Goal: Contribute content

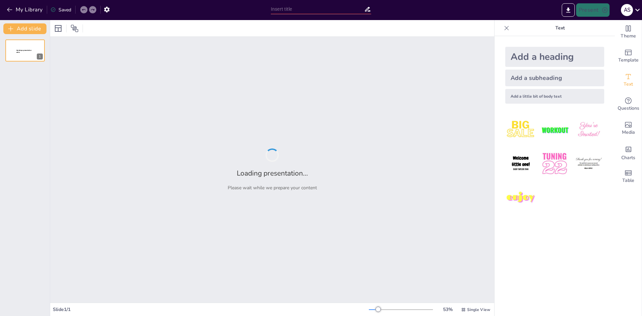
type input "أهمية الشراكات الدولية في دعم التنمية الاجتماعية والاقتصادية"
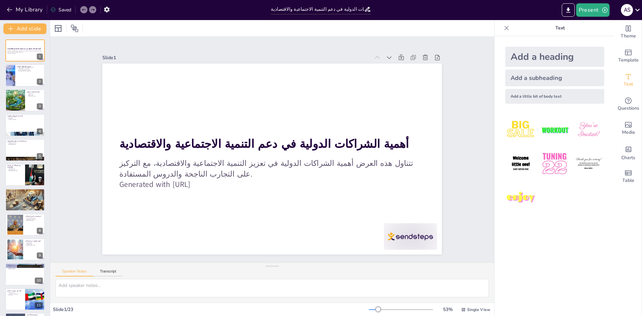
checkbox input "true"
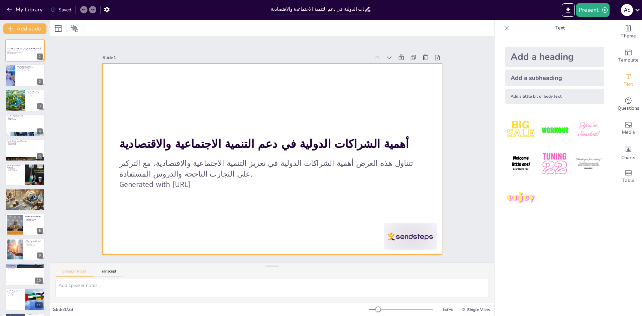
checkbox input "true"
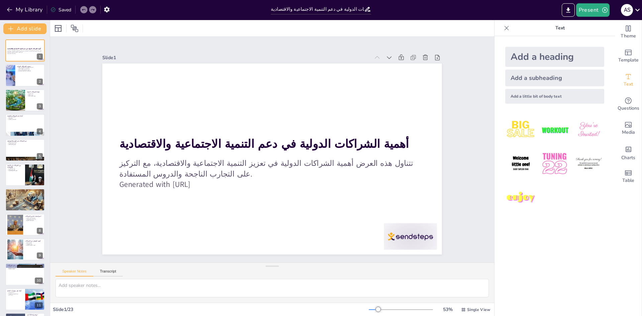
checkbox input "true"
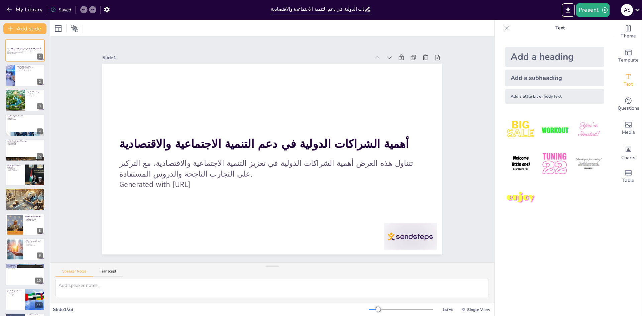
checkbox input "true"
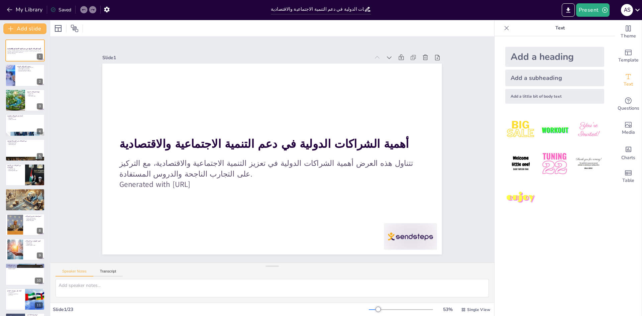
checkbox input "true"
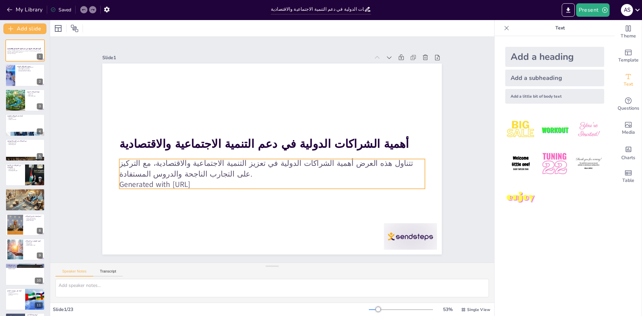
checkbox input "true"
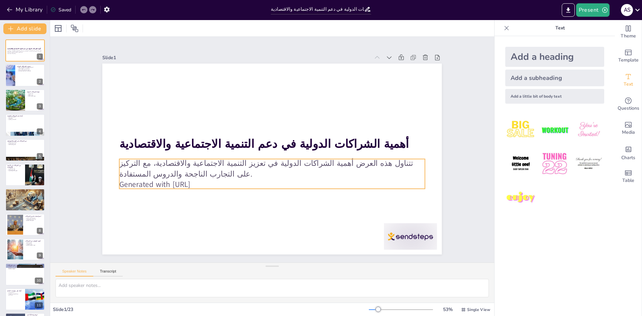
checkbox input "true"
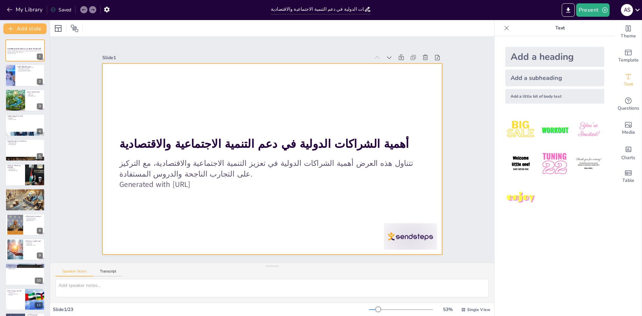
checkbox input "true"
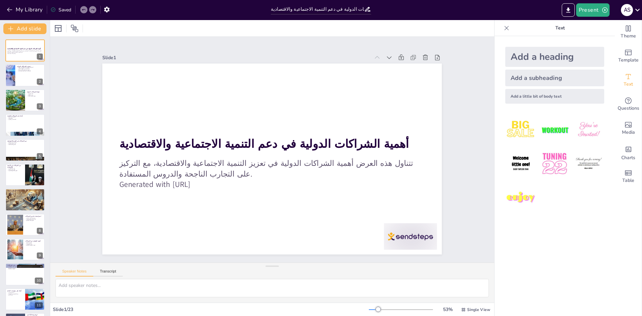
checkbox input "true"
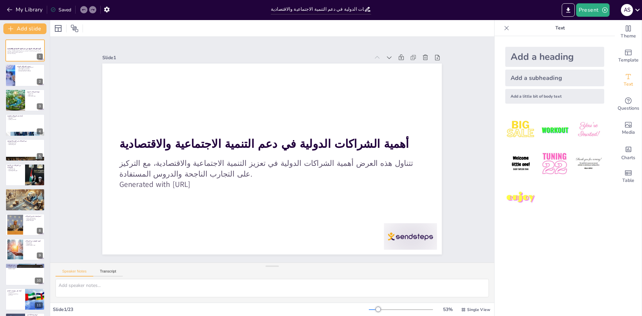
checkbox input "true"
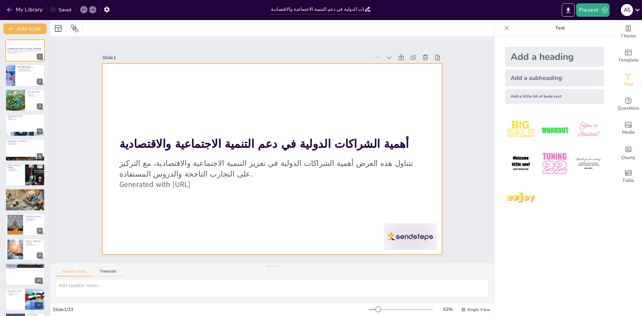
checkbox input "true"
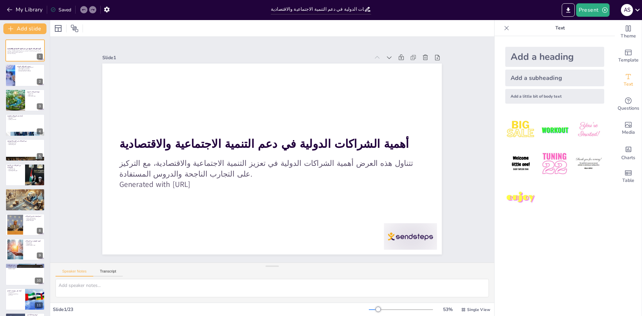
checkbox input "true"
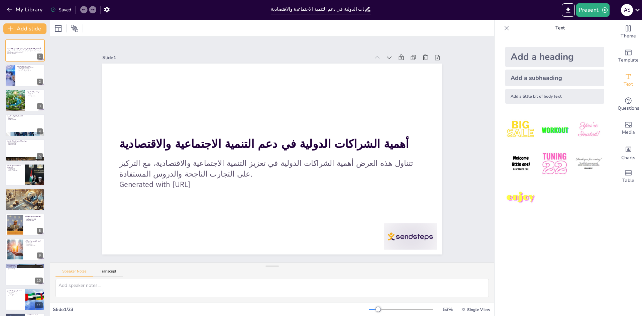
checkbox input "true"
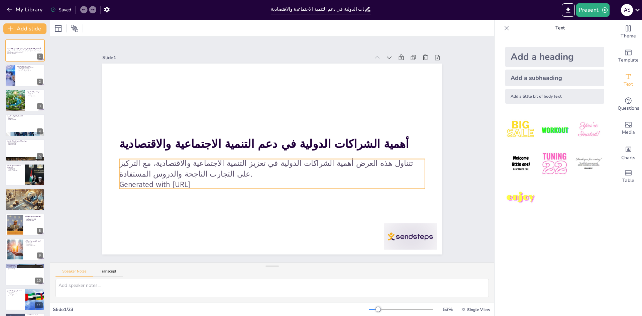
checkbox input "true"
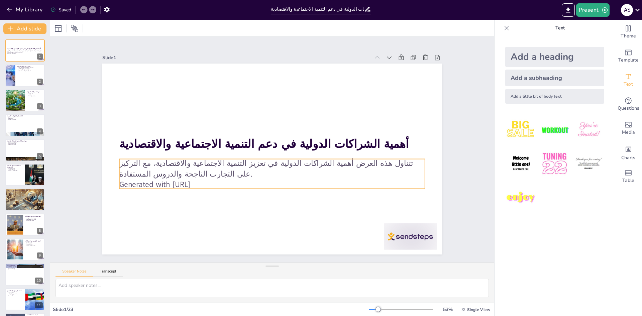
checkbox input "true"
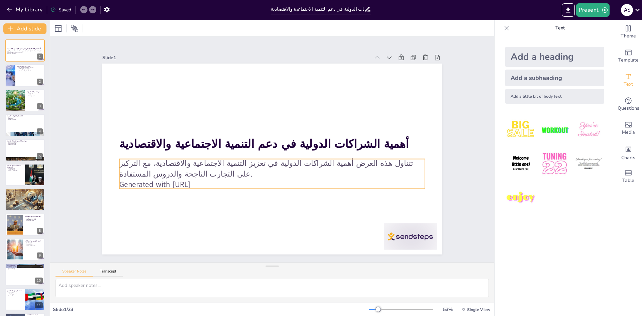
checkbox input "true"
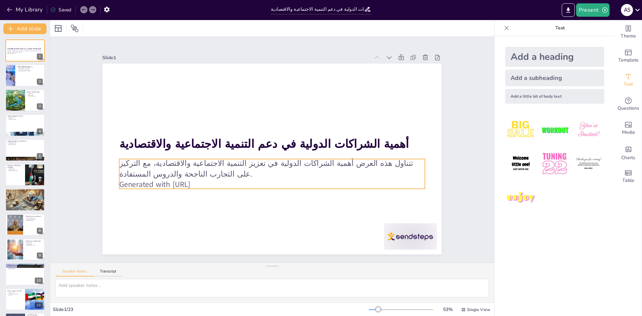
checkbox input "true"
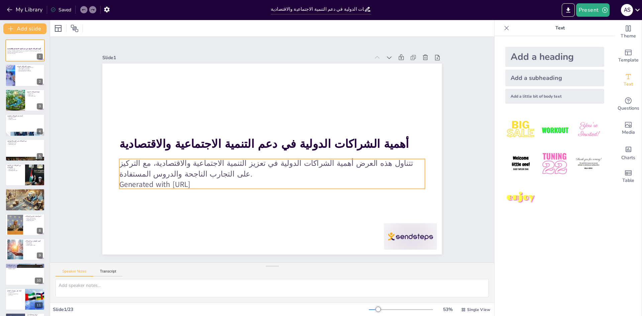
checkbox input "true"
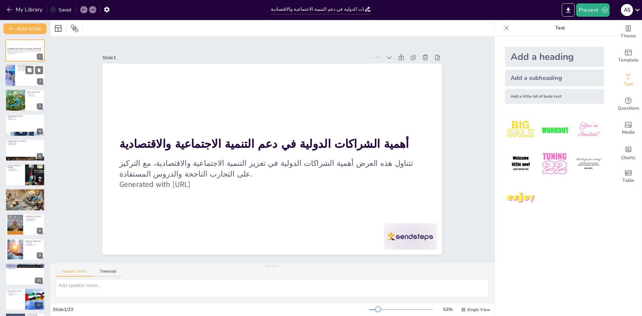
checkbox input "true"
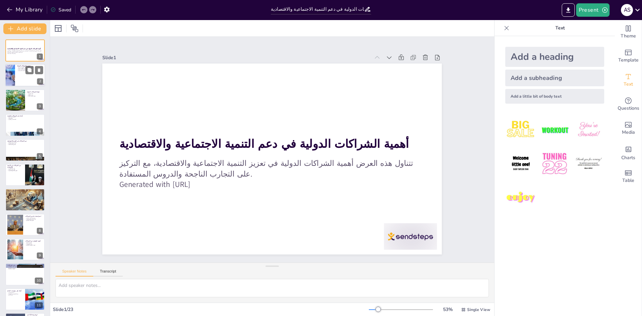
click at [25, 76] on div at bounding box center [25, 75] width 40 height 23
checkbox input "true"
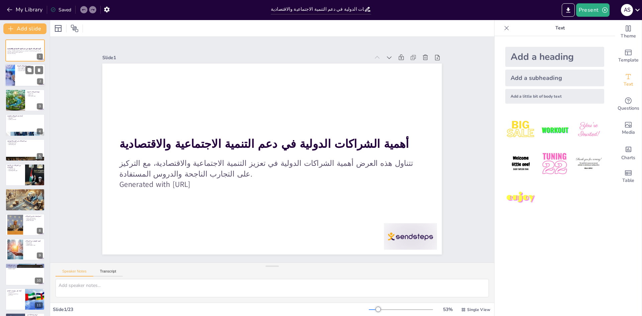
checkbox input "true"
type textarea "loremips dolorsi amet consect adi elits do eiusmodt incidi utlab etdolo. mag al…"
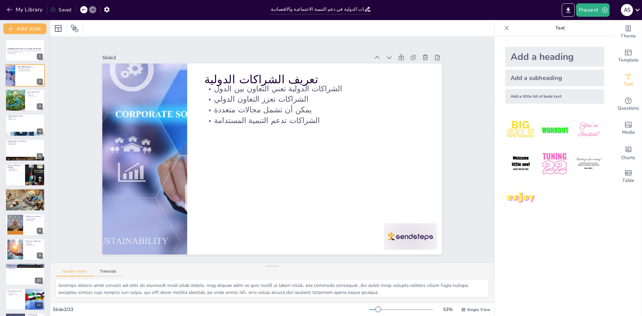
checkbox input "true"
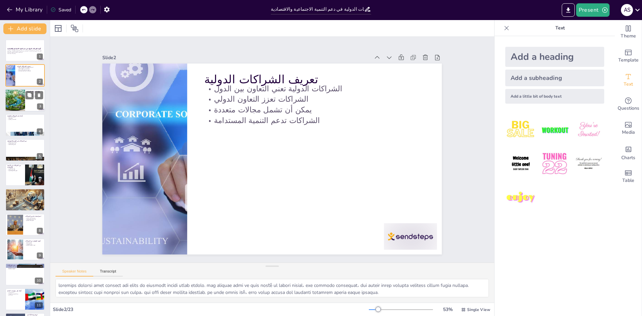
click at [25, 89] on div "فوائد الشراكات الدولية تبادل المعرفة تعزيز الابتكار توفير الموارد المالية 3" at bounding box center [25, 100] width 40 height 23
checkbox input "true"
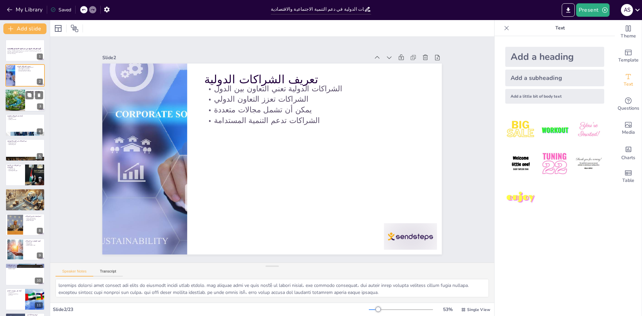
checkbox input "true"
type textarea "تبادل المعرفة هو [DATE] الفوائد الرئيسية للشراكات الدولية. من خلال التعاون، يمك…"
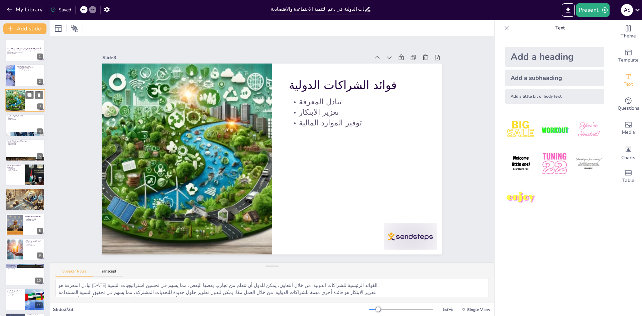
checkbox input "true"
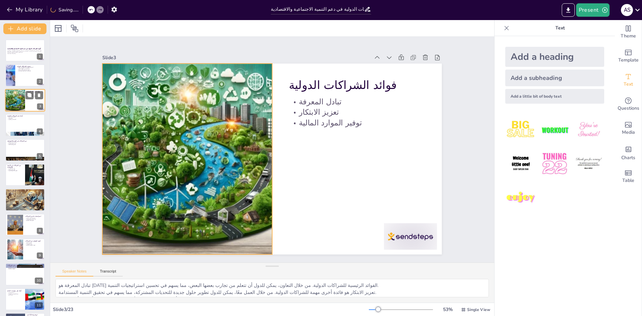
click at [22, 102] on div at bounding box center [15, 100] width 40 height 23
checkbox input "true"
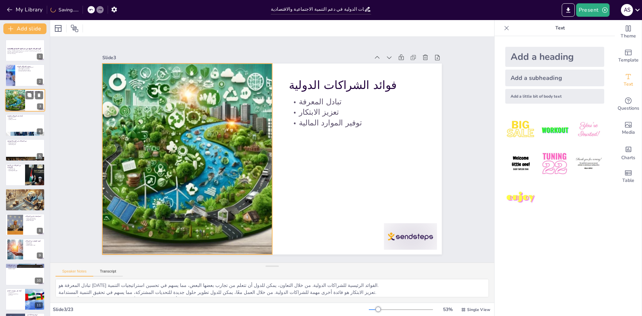
checkbox input "true"
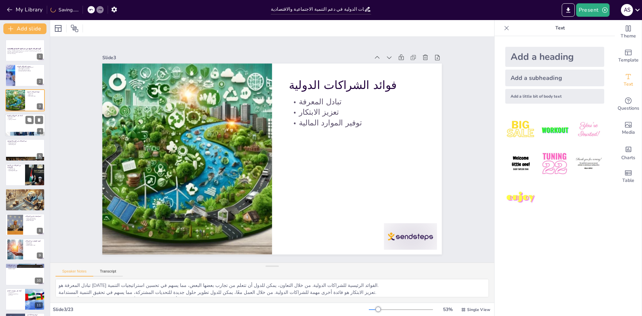
checkbox input "true"
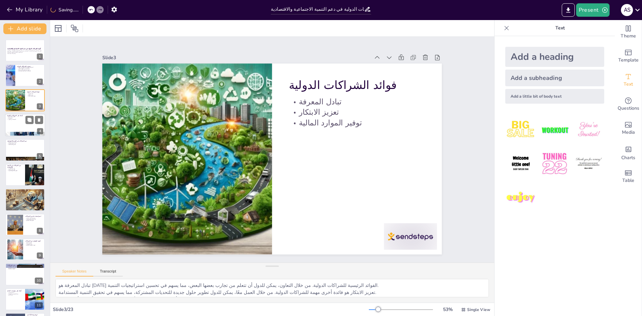
checkbox input "true"
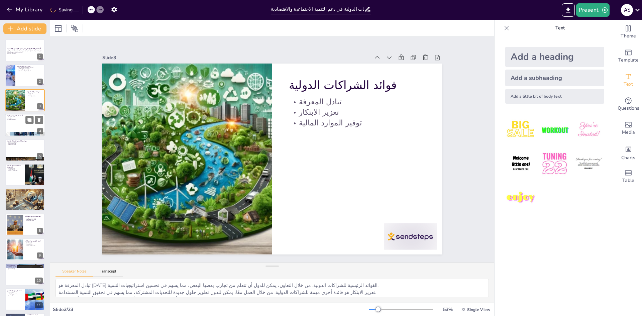
checkbox input "true"
click at [23, 121] on div at bounding box center [25, 125] width 40 height 23
checkbox input "true"
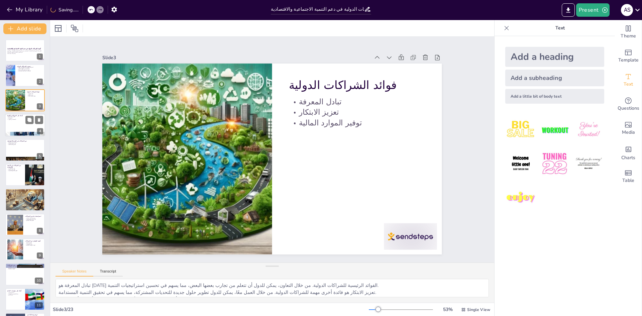
checkbox input "true"
type textarea "الشراكة بين برنامج الأمم المتحدة الإنمائي (UNDP) والبنك الألماني للتنمية (KFW) …"
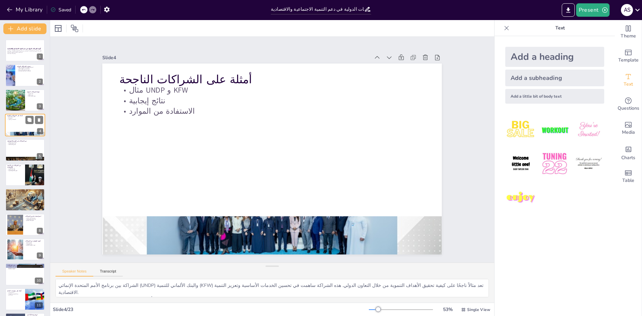
checkbox input "true"
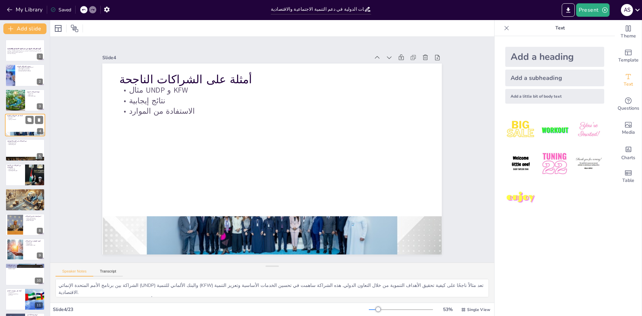
checkbox input "true"
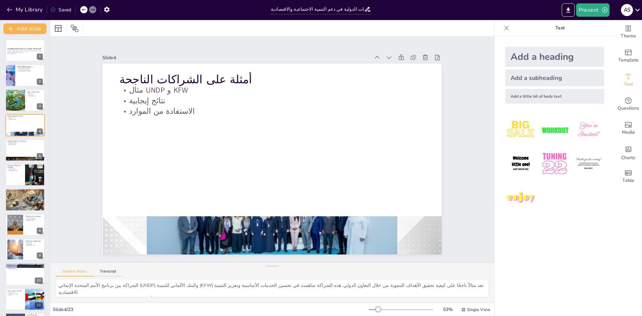
checkbox input "true"
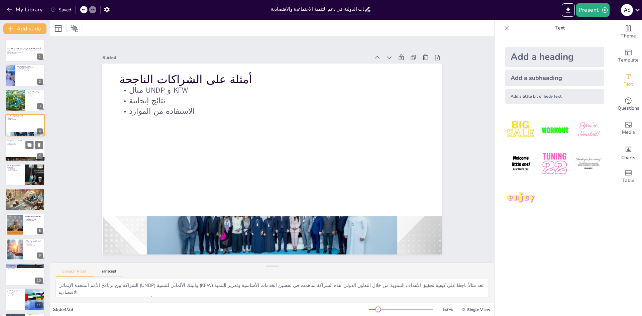
checkbox input "true"
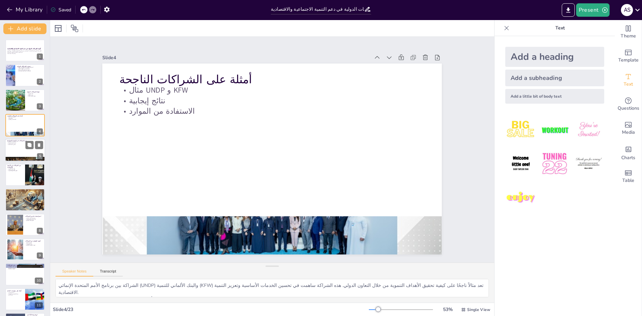
checkbox input "true"
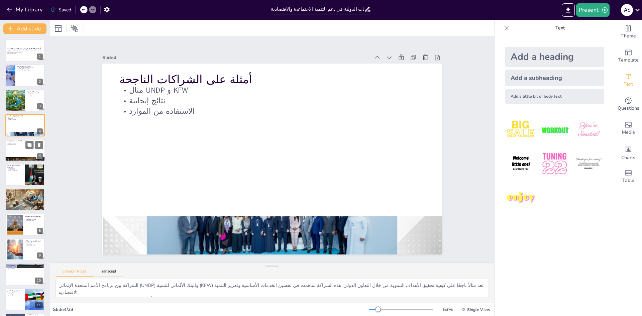
checkbox input "true"
click at [25, 141] on p "تحسين خدمات التعليم" at bounding box center [25, 141] width 36 height 1
checkbox input "true"
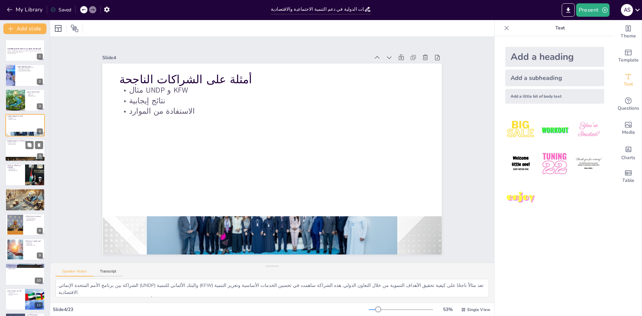
checkbox input "true"
type textarea "تحسين خدمات التعليم هو [DATE] الأدوار الرئيسية للشراكات الدولية. من خلال التعاو…"
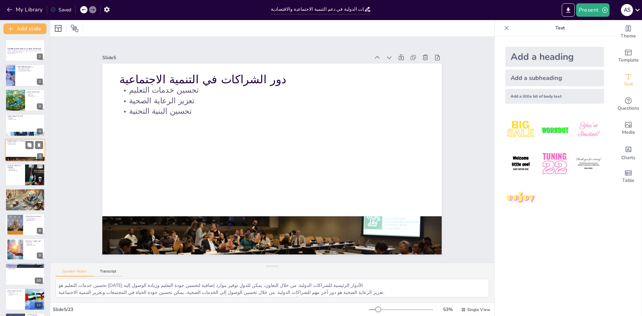
checkbox input "true"
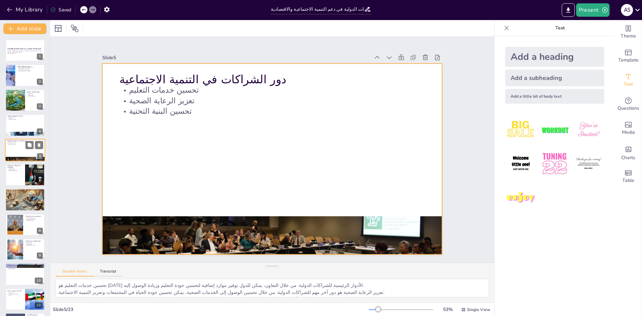
checkbox input "true"
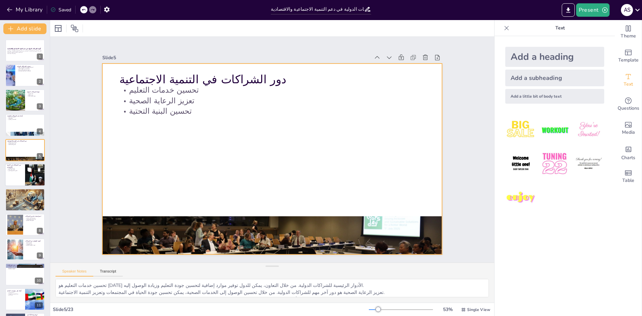
checkbox input "true"
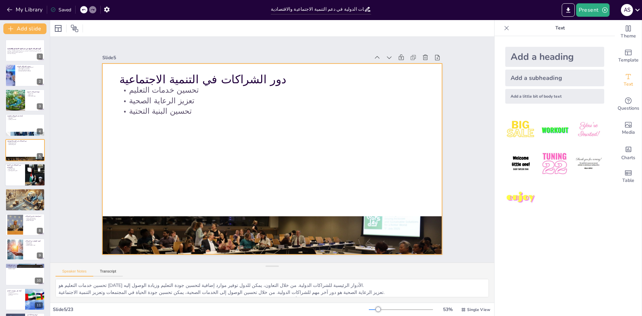
checkbox input "true"
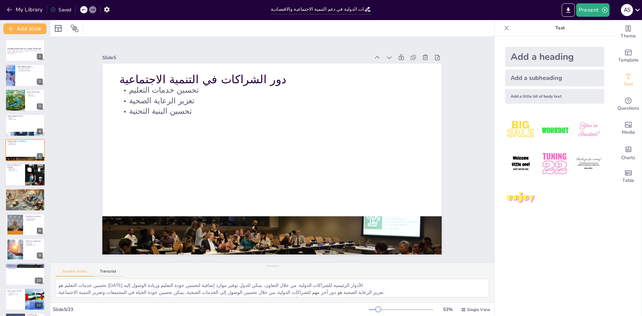
checkbox input "true"
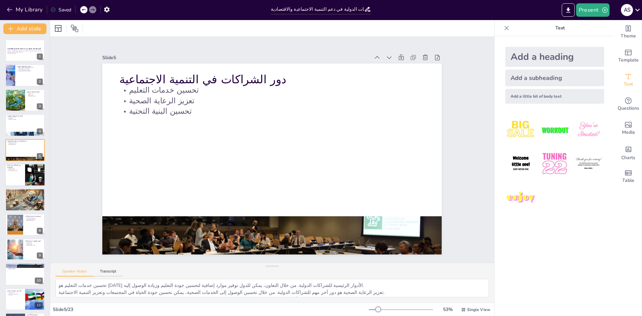
click at [28, 169] on icon at bounding box center [29, 170] width 4 height 4
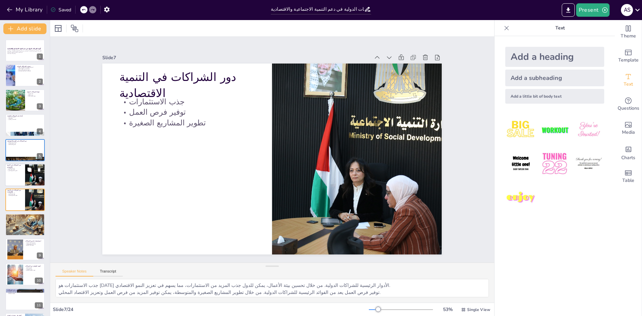
scroll to position [25, 0]
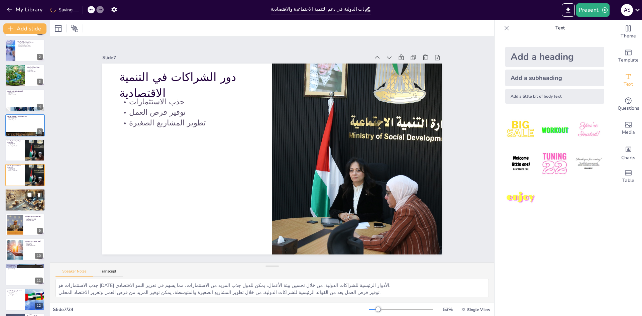
click at [30, 203] on div at bounding box center [25, 200] width 40 height 24
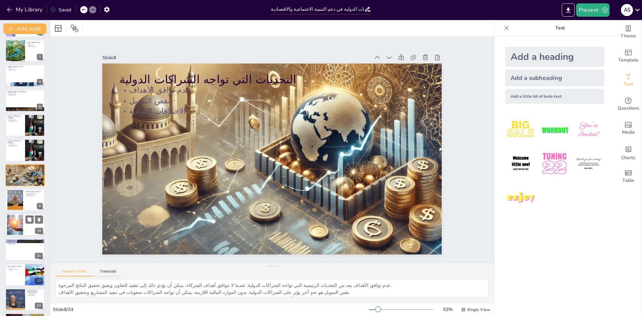
click at [31, 225] on div at bounding box center [25, 225] width 40 height 23
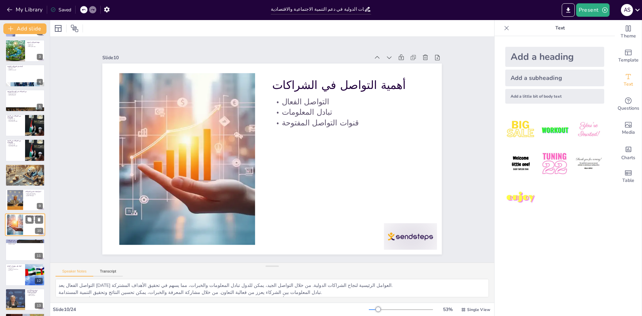
scroll to position [99, 0]
